Goal: Information Seeking & Learning: Learn about a topic

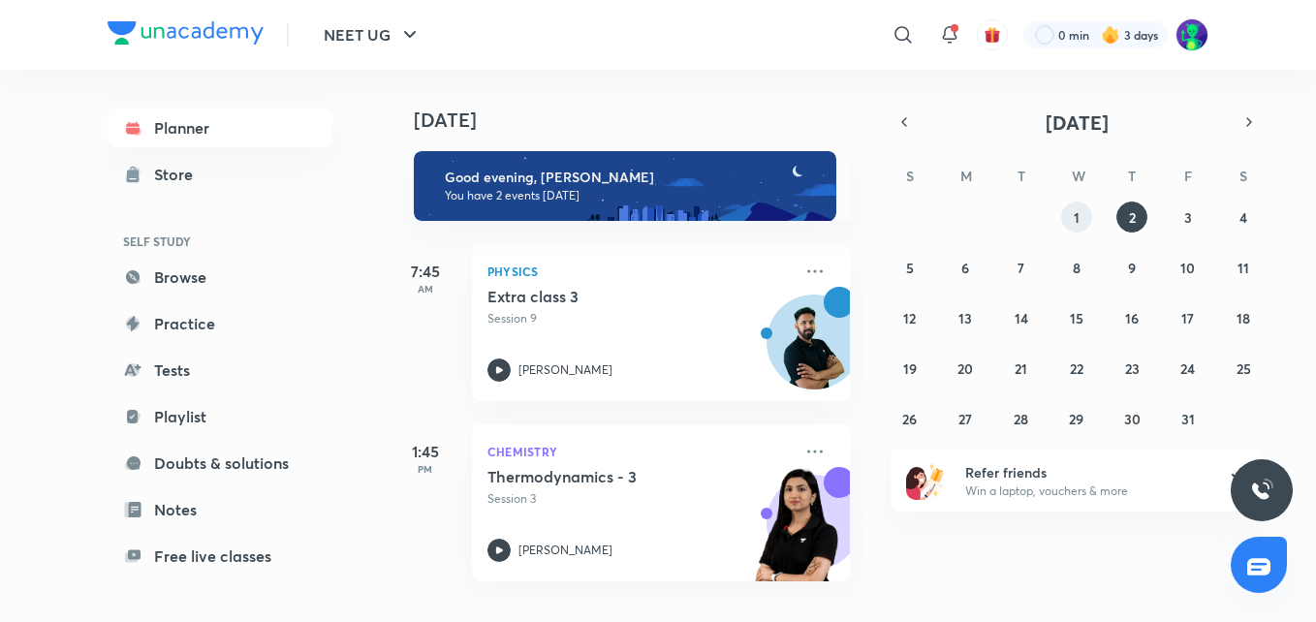
click at [1083, 216] on button "1" at bounding box center [1077, 217] width 31 height 31
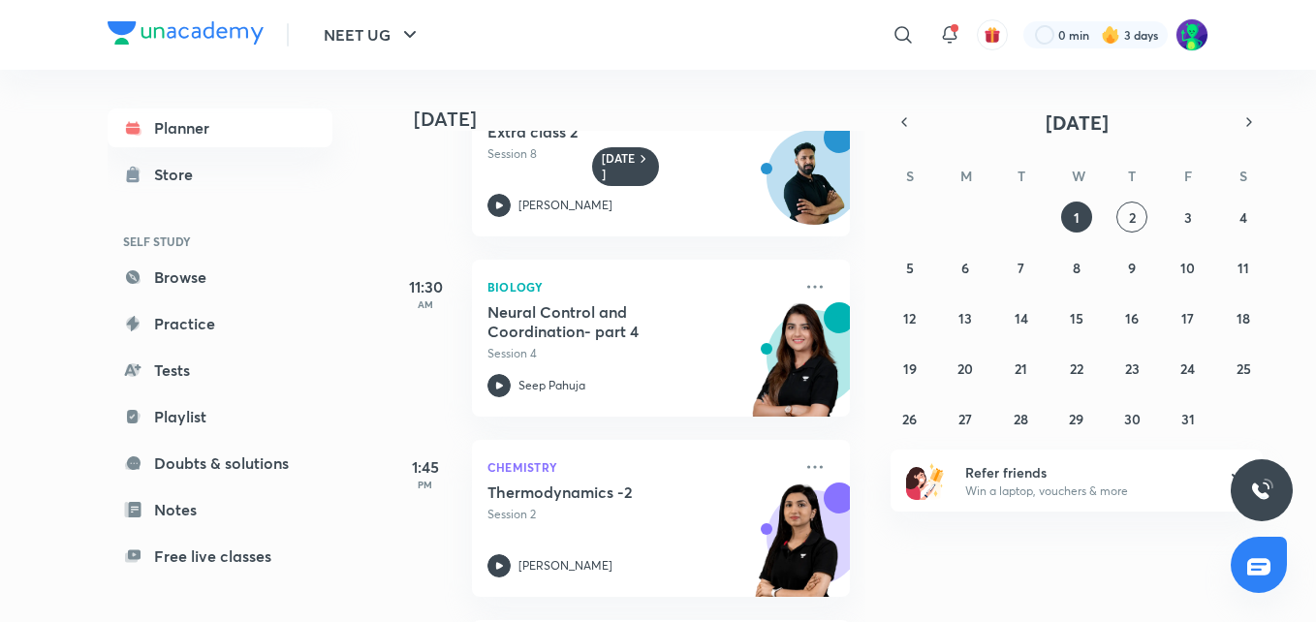
scroll to position [261, 0]
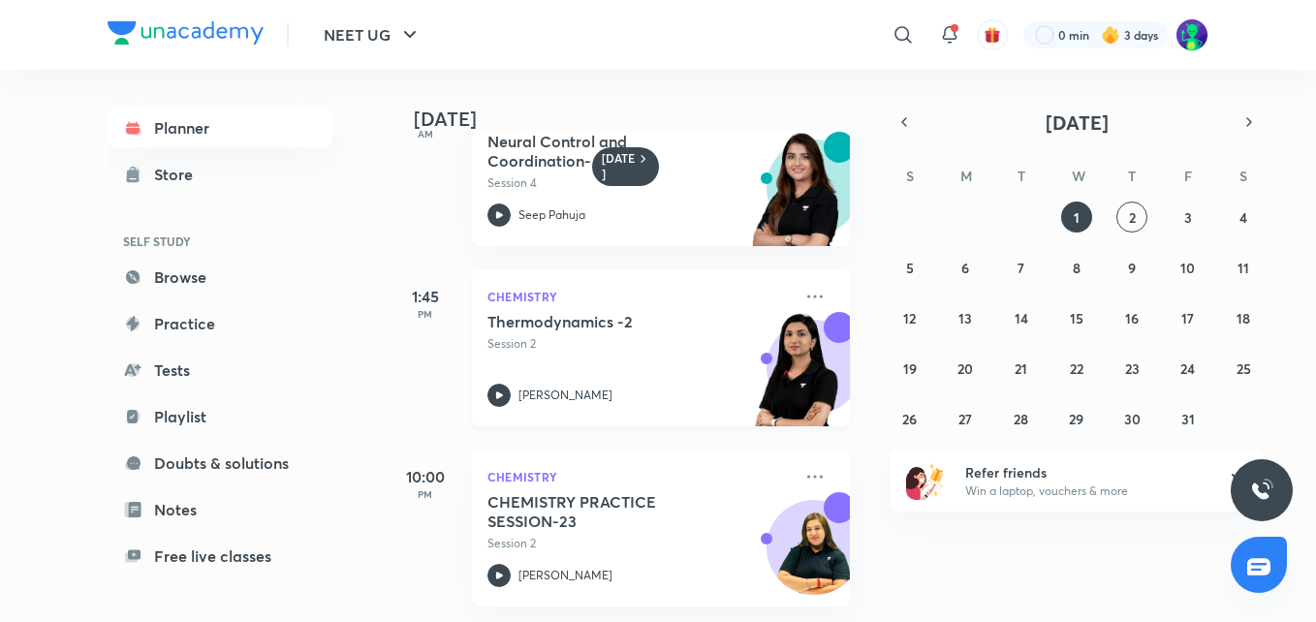
click at [575, 291] on p "Chemistry" at bounding box center [640, 296] width 304 height 23
click at [623, 492] on h5 "CHEMISTRY PRACTICE SESSION-23" at bounding box center [608, 511] width 241 height 39
click at [1137, 211] on button "2" at bounding box center [1132, 217] width 31 height 31
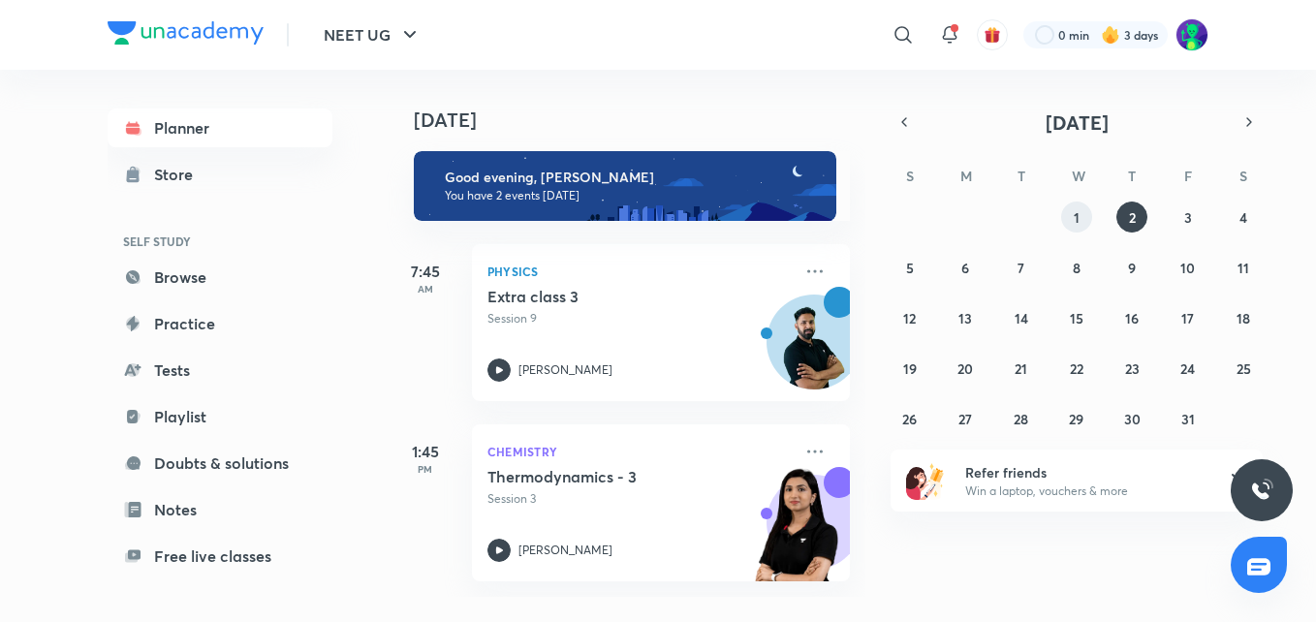
click at [1065, 227] on button "1" at bounding box center [1077, 217] width 31 height 31
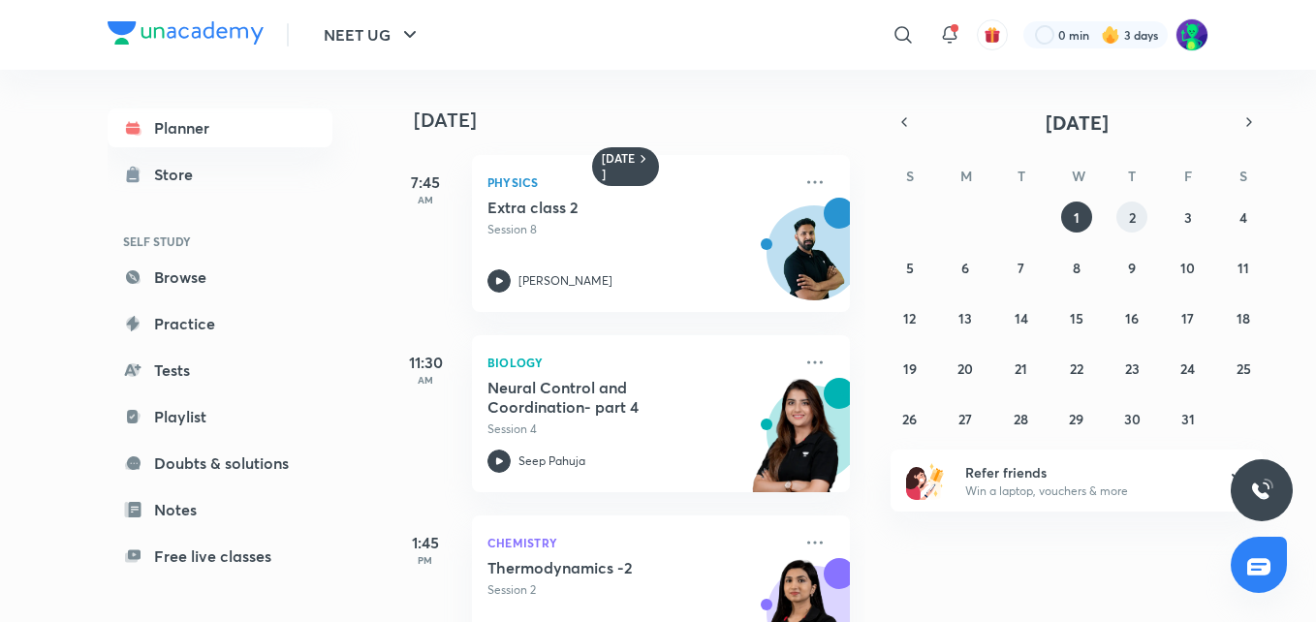
click at [1124, 218] on button "2" at bounding box center [1132, 217] width 31 height 31
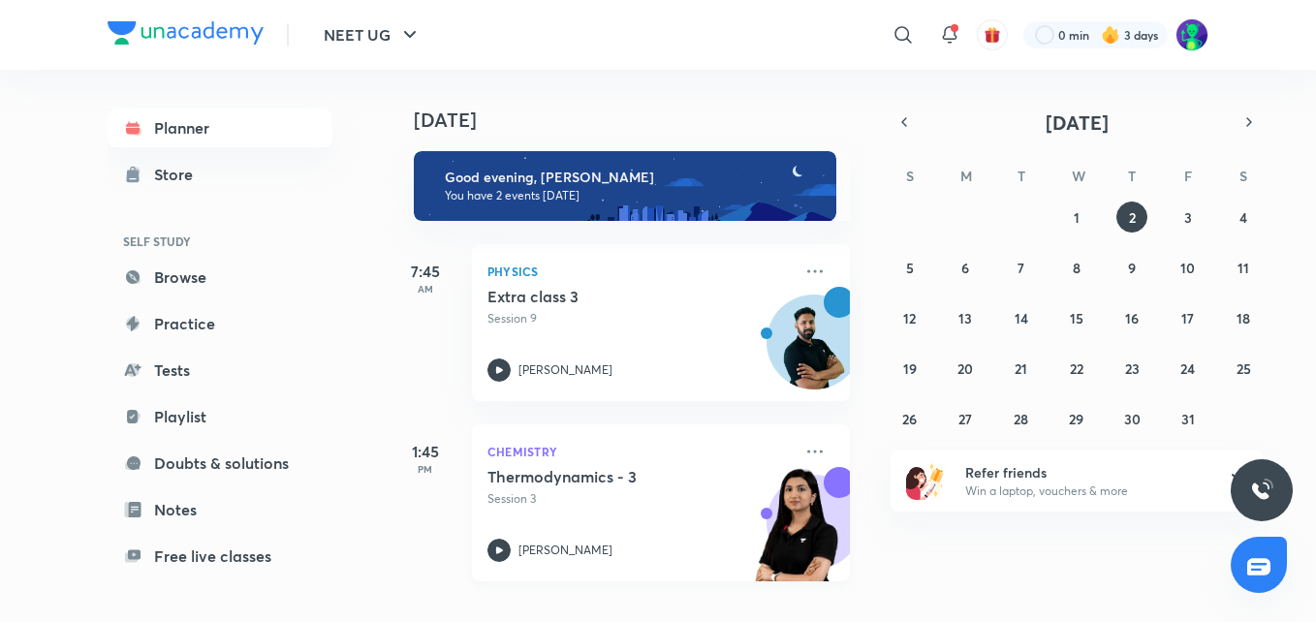
click at [577, 477] on h5 "Thermodynamics - 3" at bounding box center [608, 476] width 241 height 19
click at [562, 294] on h5 "Extra class 3" at bounding box center [608, 296] width 241 height 19
click at [1198, 209] on button "3" at bounding box center [1188, 217] width 31 height 31
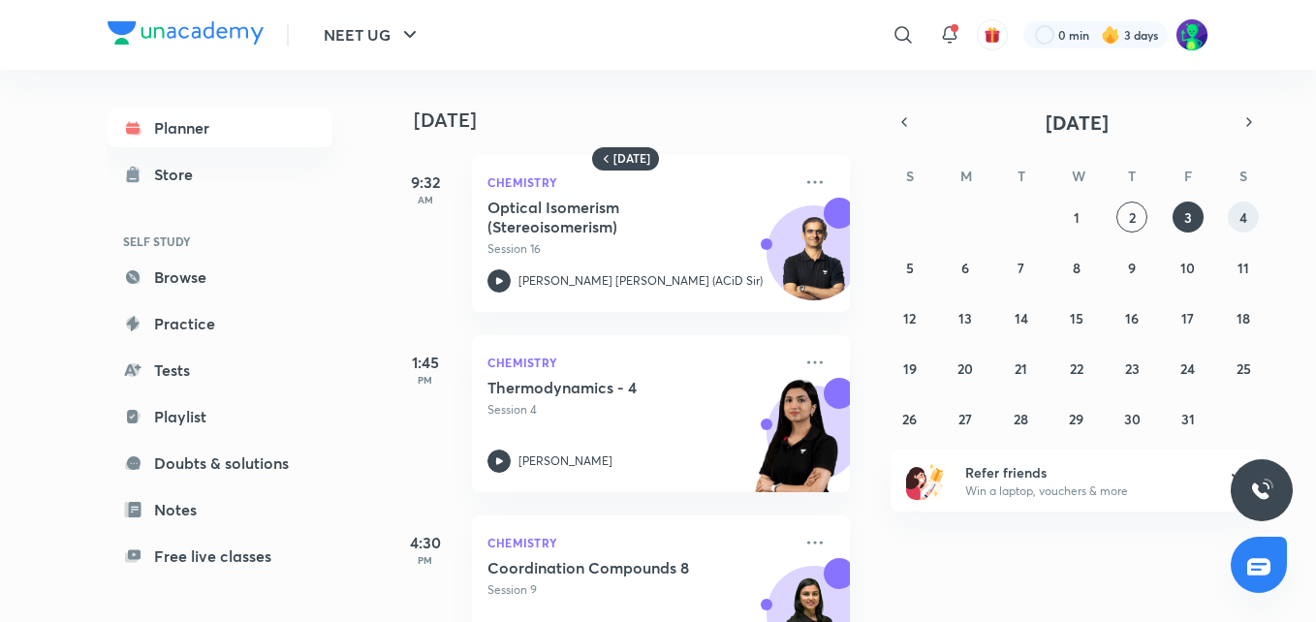
click at [1251, 206] on button "4" at bounding box center [1243, 217] width 31 height 31
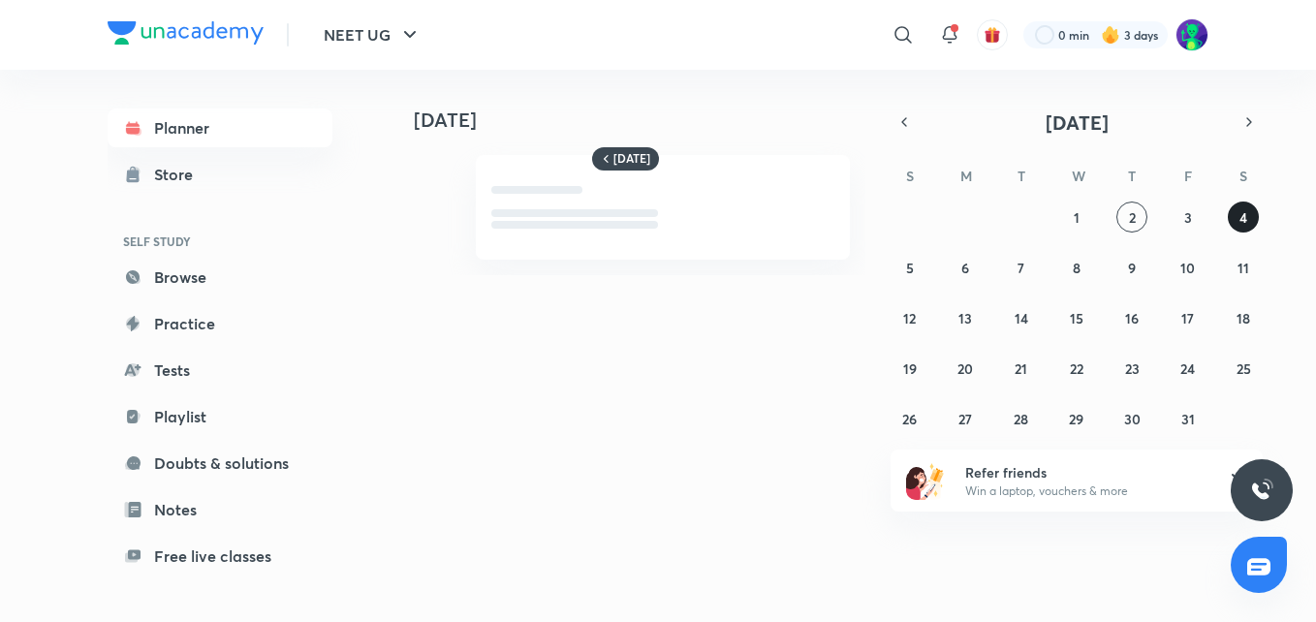
click at [1251, 206] on button "4" at bounding box center [1243, 217] width 31 height 31
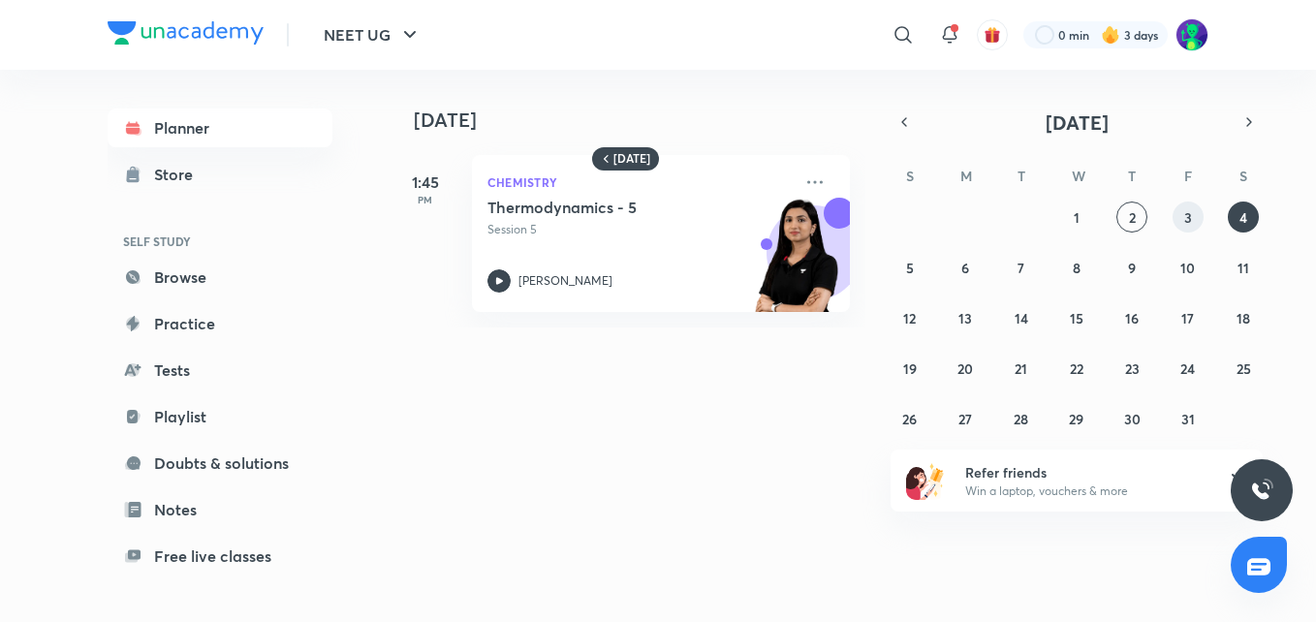
click at [1182, 215] on button "3" at bounding box center [1188, 217] width 31 height 31
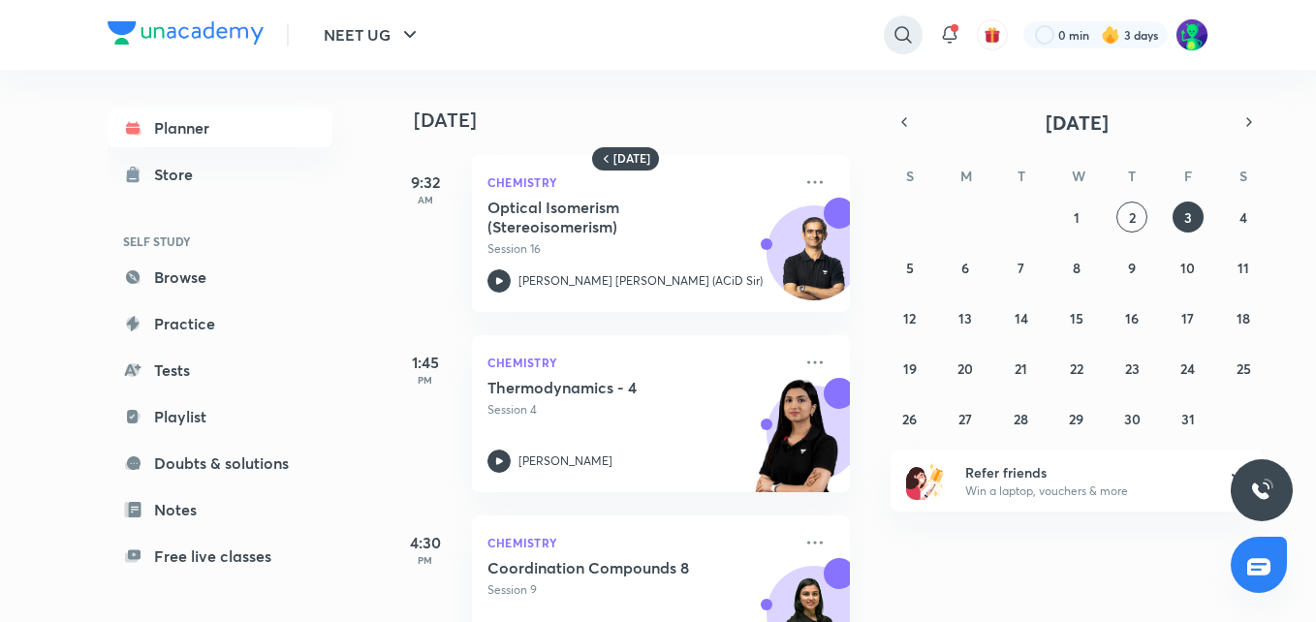
click at [894, 42] on icon at bounding box center [903, 34] width 23 height 23
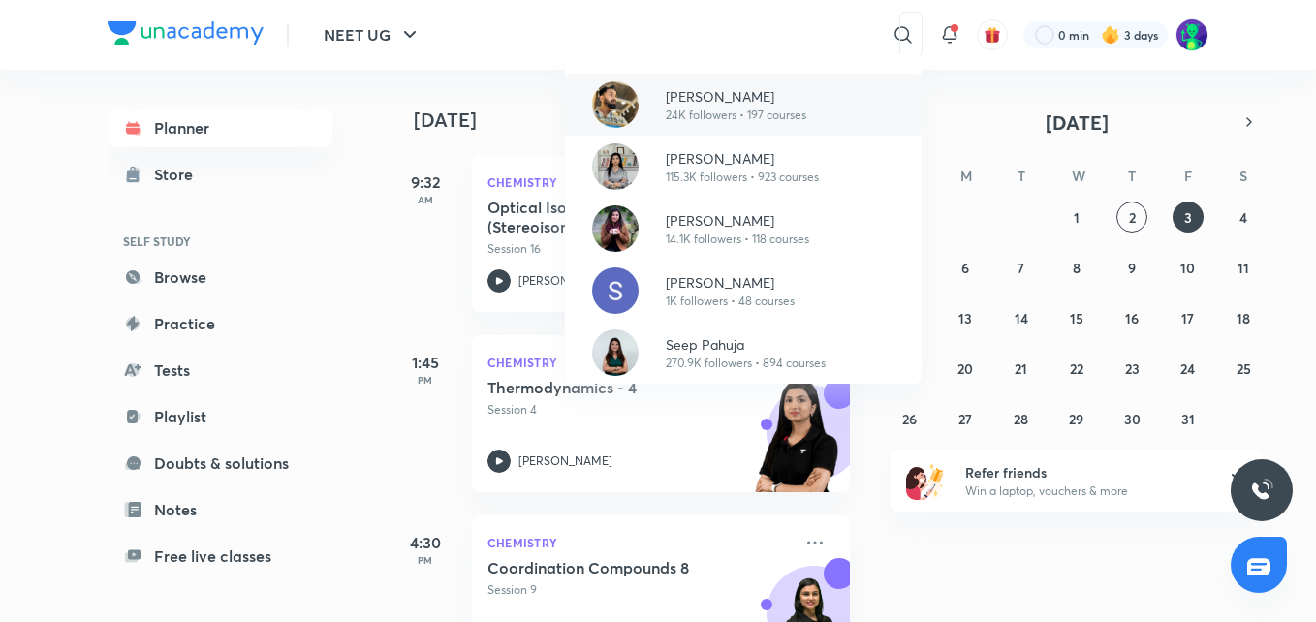
click at [773, 109] on p "24K followers • 197 courses" at bounding box center [736, 115] width 141 height 17
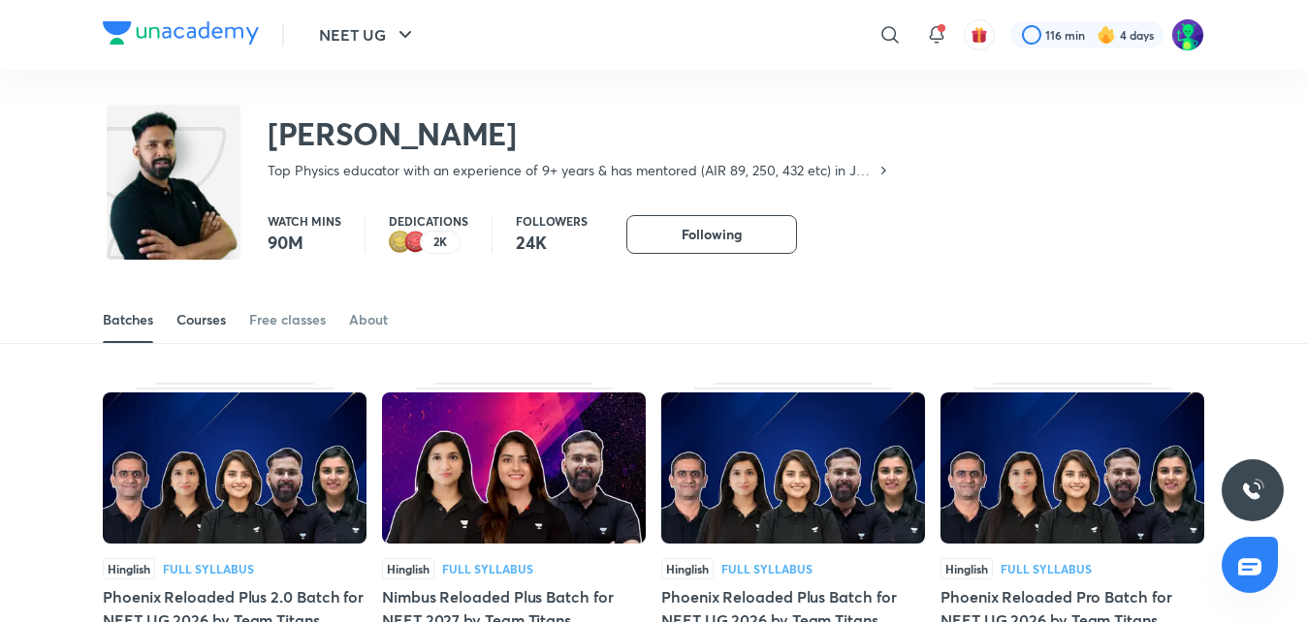
click at [202, 312] on div "Courses" at bounding box center [200, 319] width 49 height 19
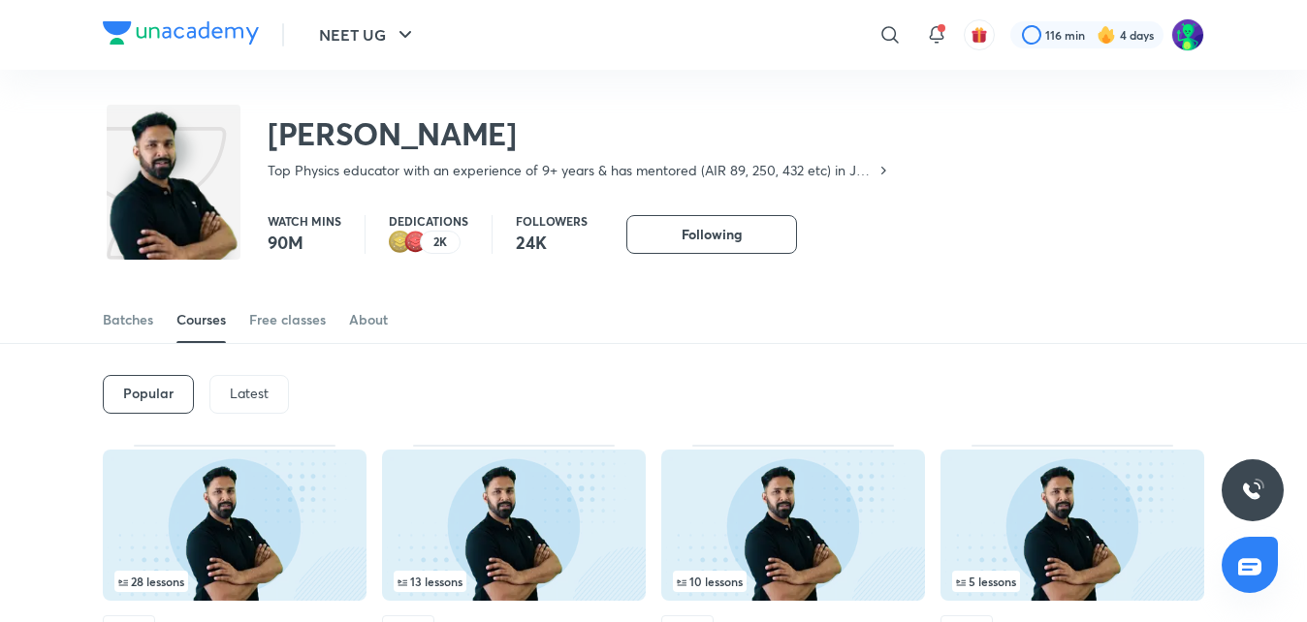
click at [246, 393] on p "Latest" at bounding box center [249, 394] width 39 height 16
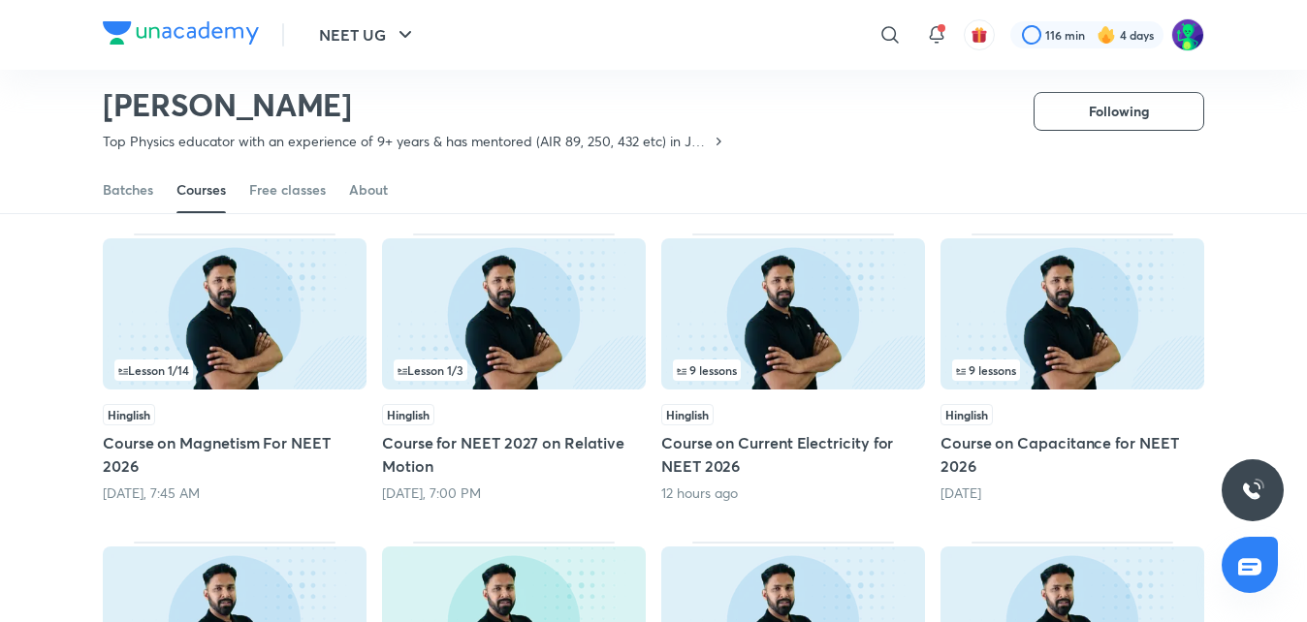
scroll to position [160, 0]
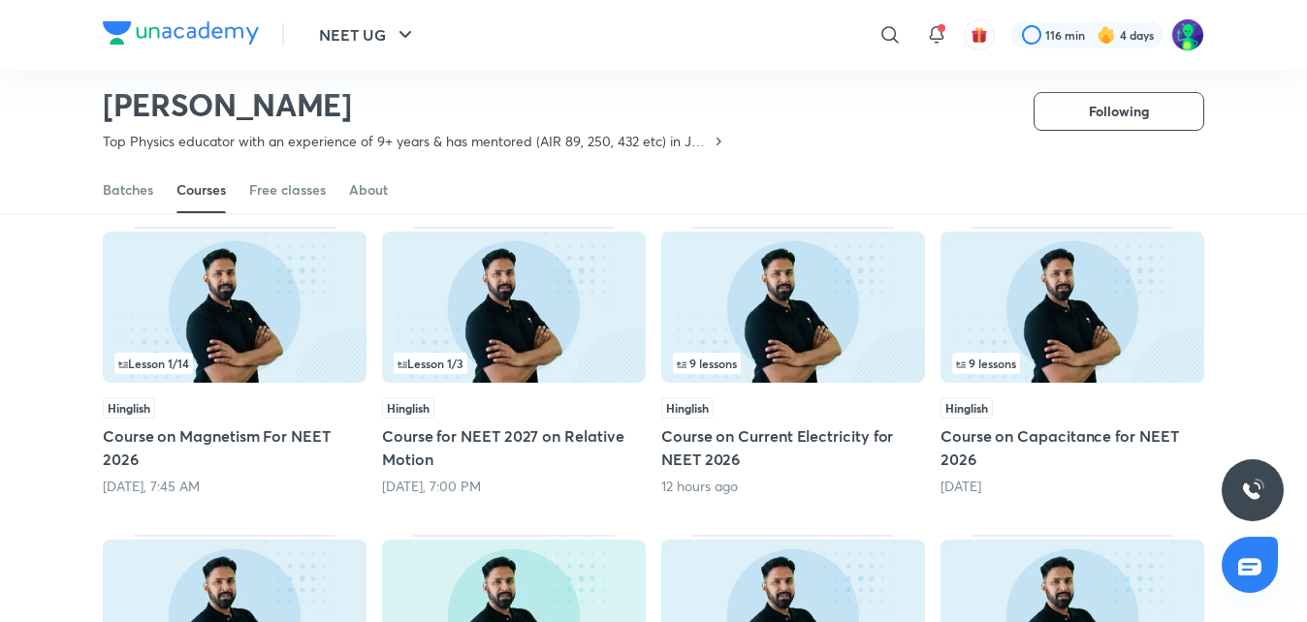
click at [162, 438] on h5 "Course on Magnetism For NEET 2026" at bounding box center [235, 448] width 264 height 47
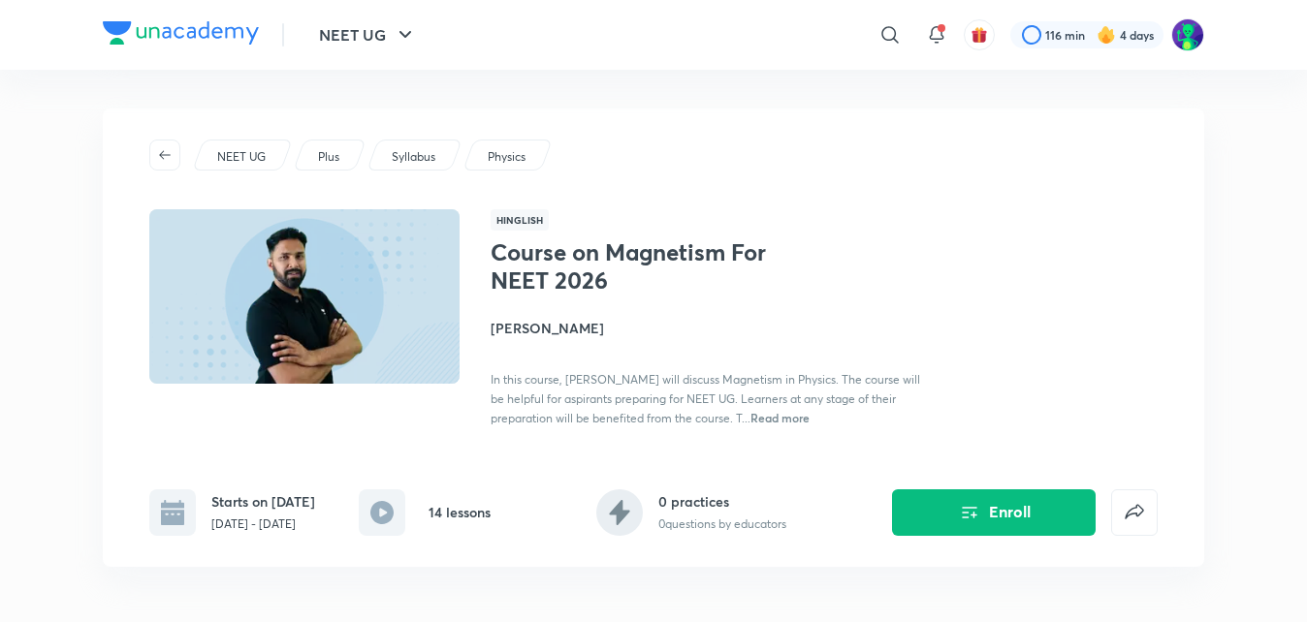
scroll to position [160, 0]
